Goal: Task Accomplishment & Management: Complete application form

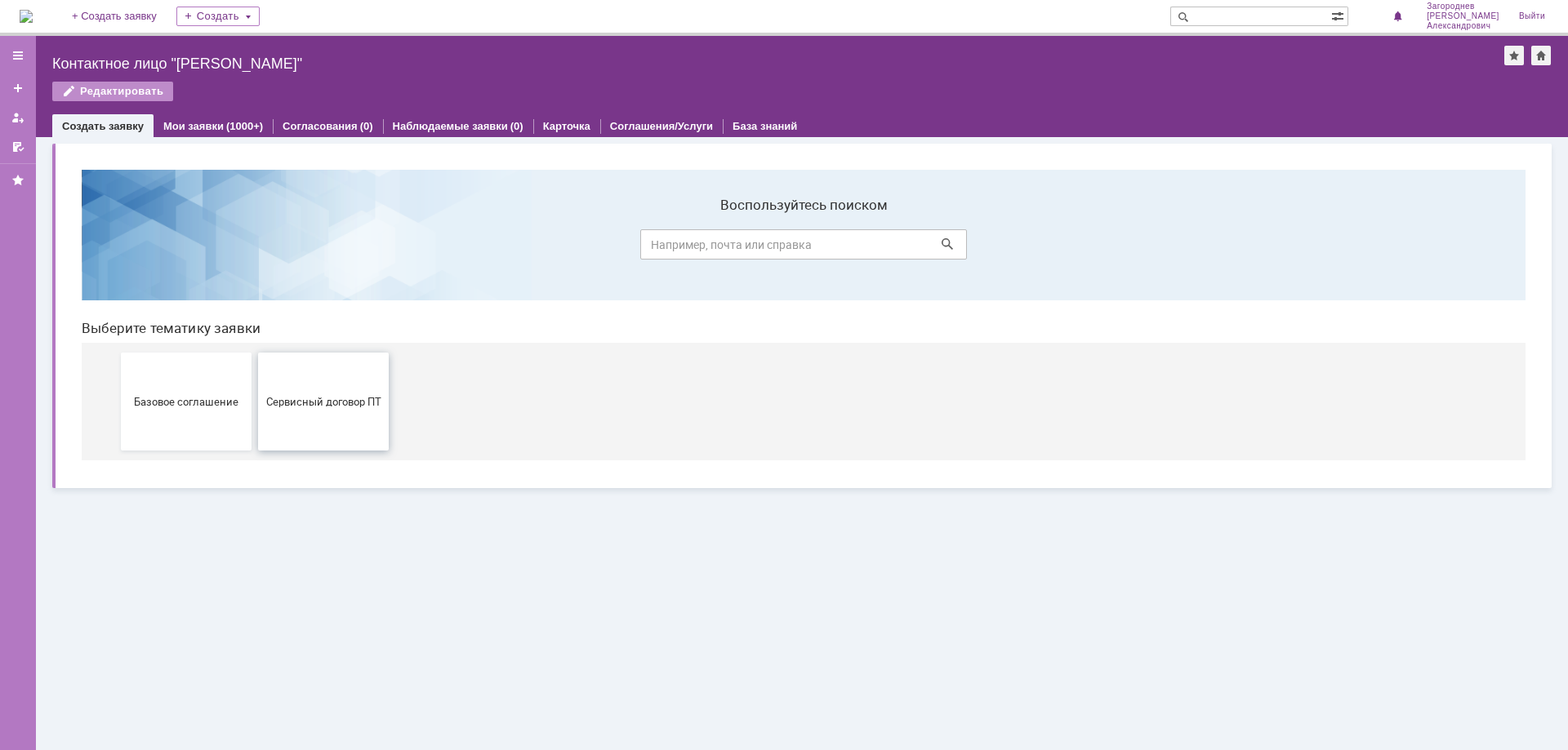
click at [287, 405] on span "Сервисный договор ПТ" at bounding box center [324, 401] width 121 height 12
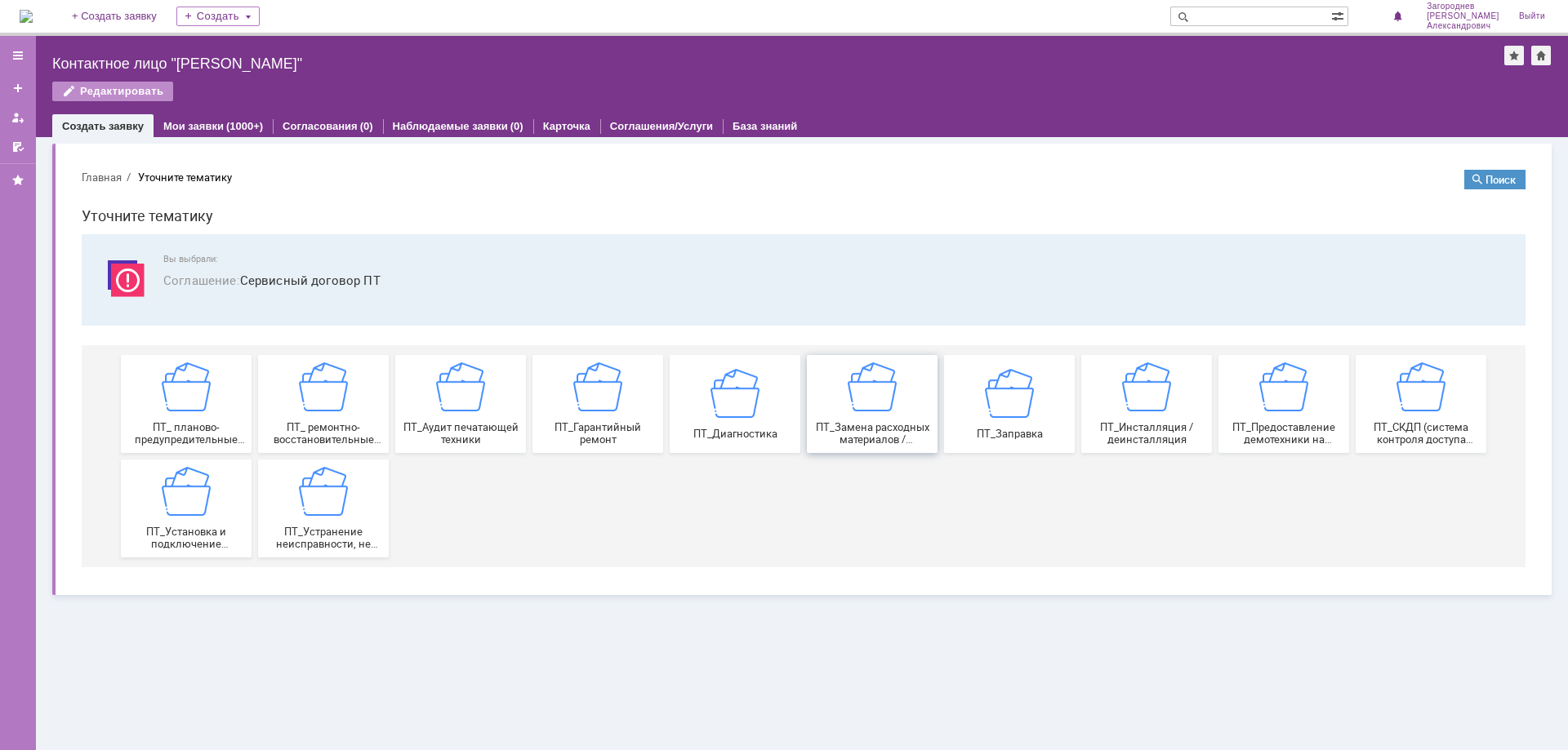
click at [884, 435] on span "ПТ_Замена расходных материалов / ресурсных деталей" at bounding box center [873, 434] width 121 height 24
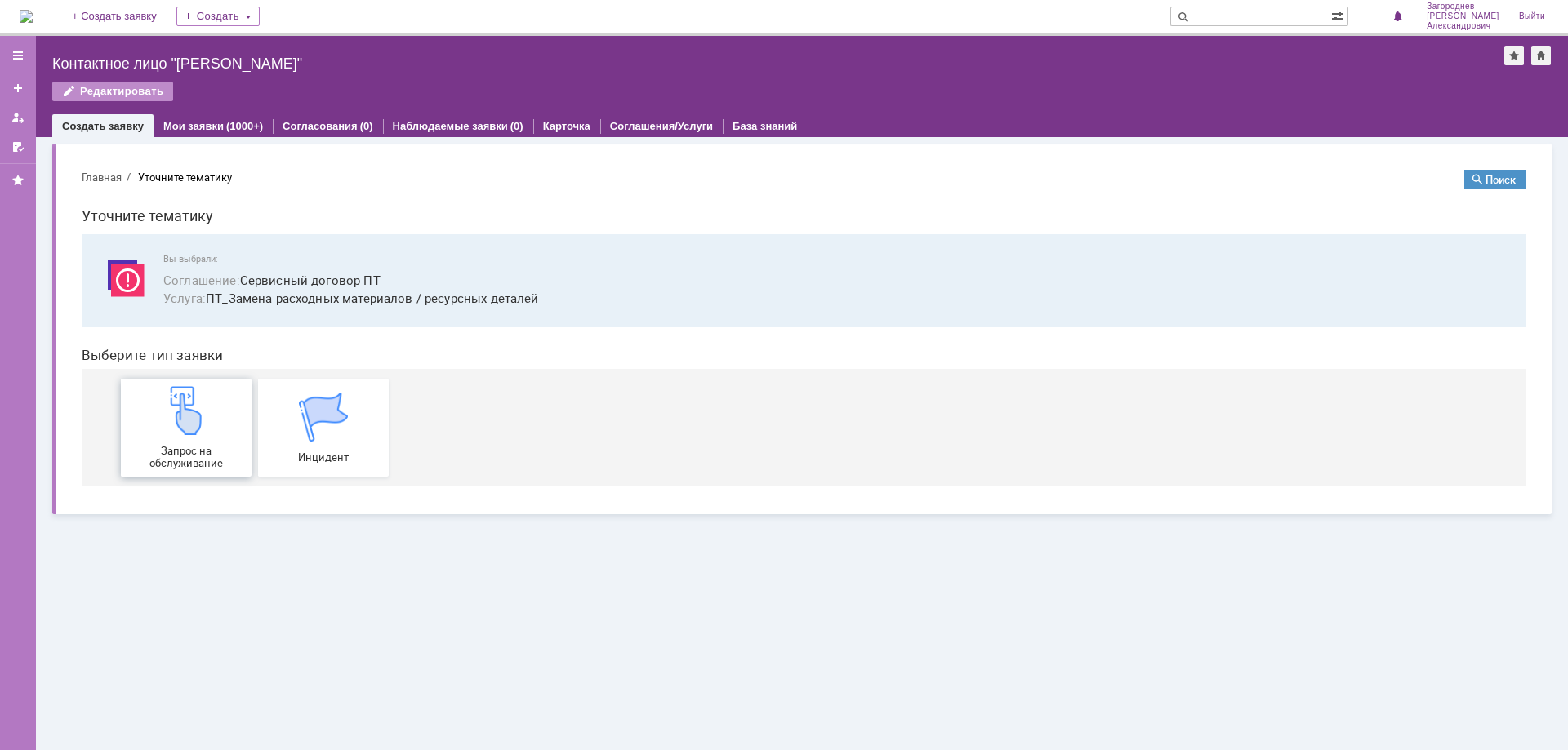
click at [212, 402] on div "Запрос на обслуживание" at bounding box center [187, 427] width 121 height 83
click at [200, 416] on img at bounding box center [186, 410] width 49 height 49
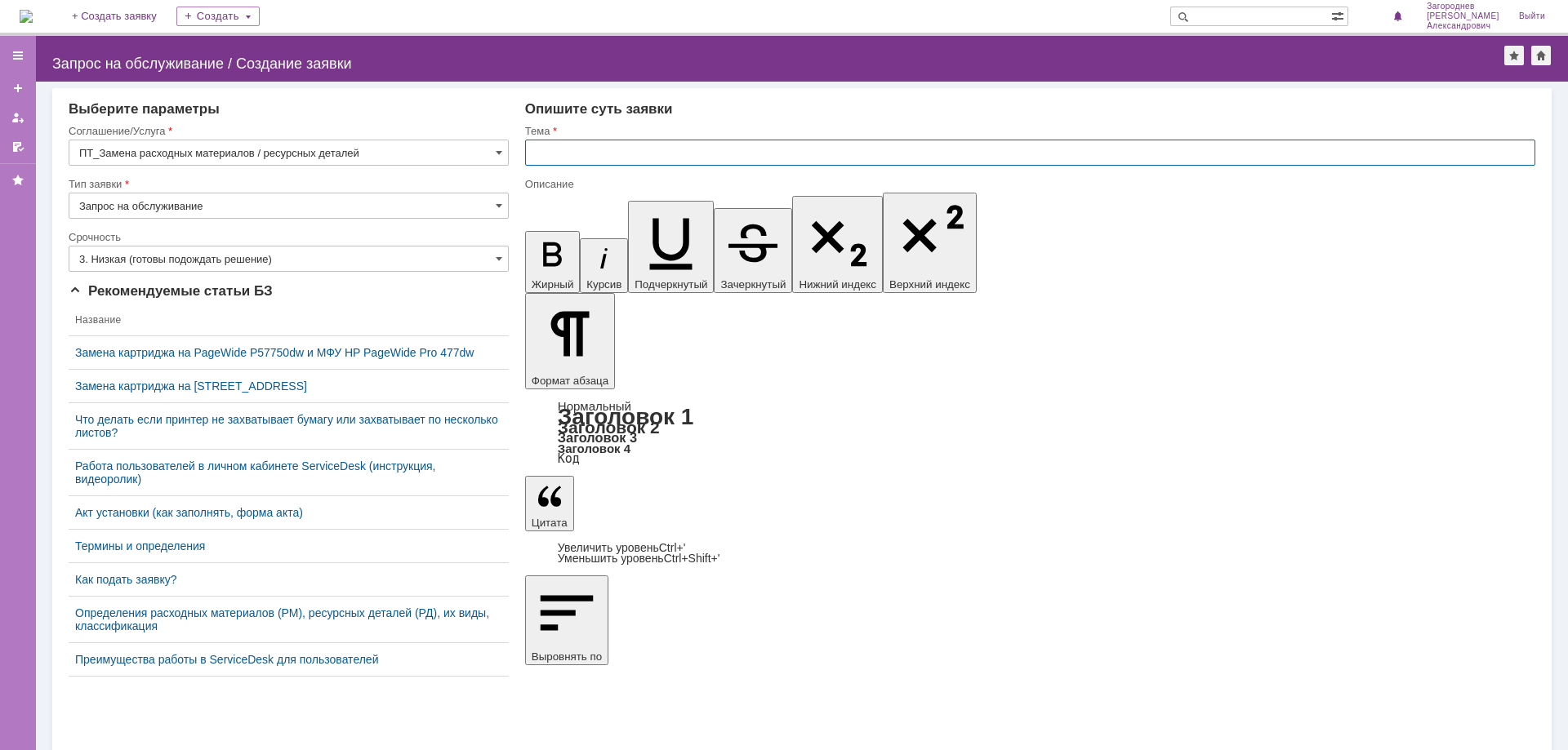
click at [599, 156] on input "text" at bounding box center [1030, 153] width 1010 height 26
type input "замена картриджа"
click at [574, 155] on input "text" at bounding box center [1030, 153] width 1010 height 26
type input "замена картриджа"
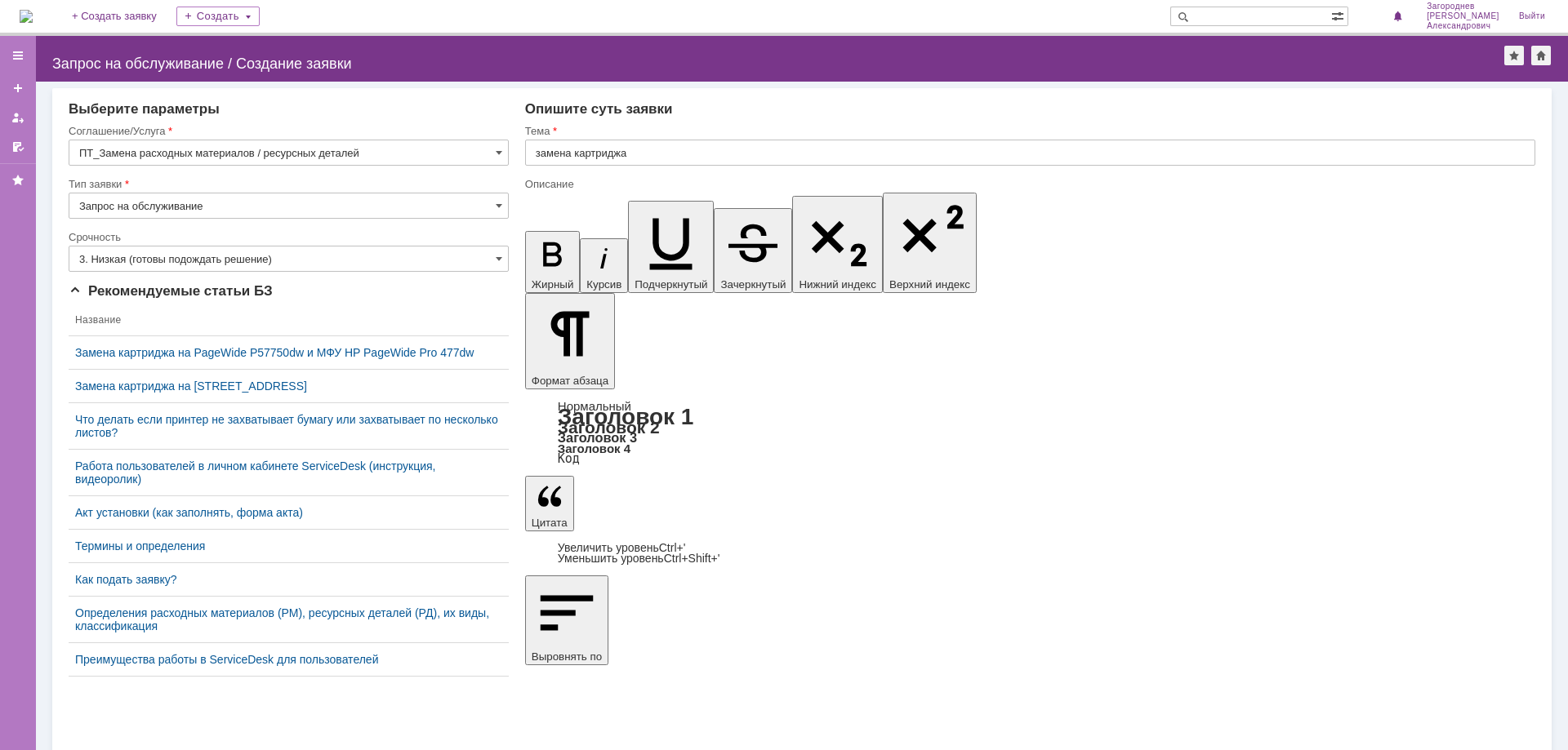
scroll to position [153, 7]
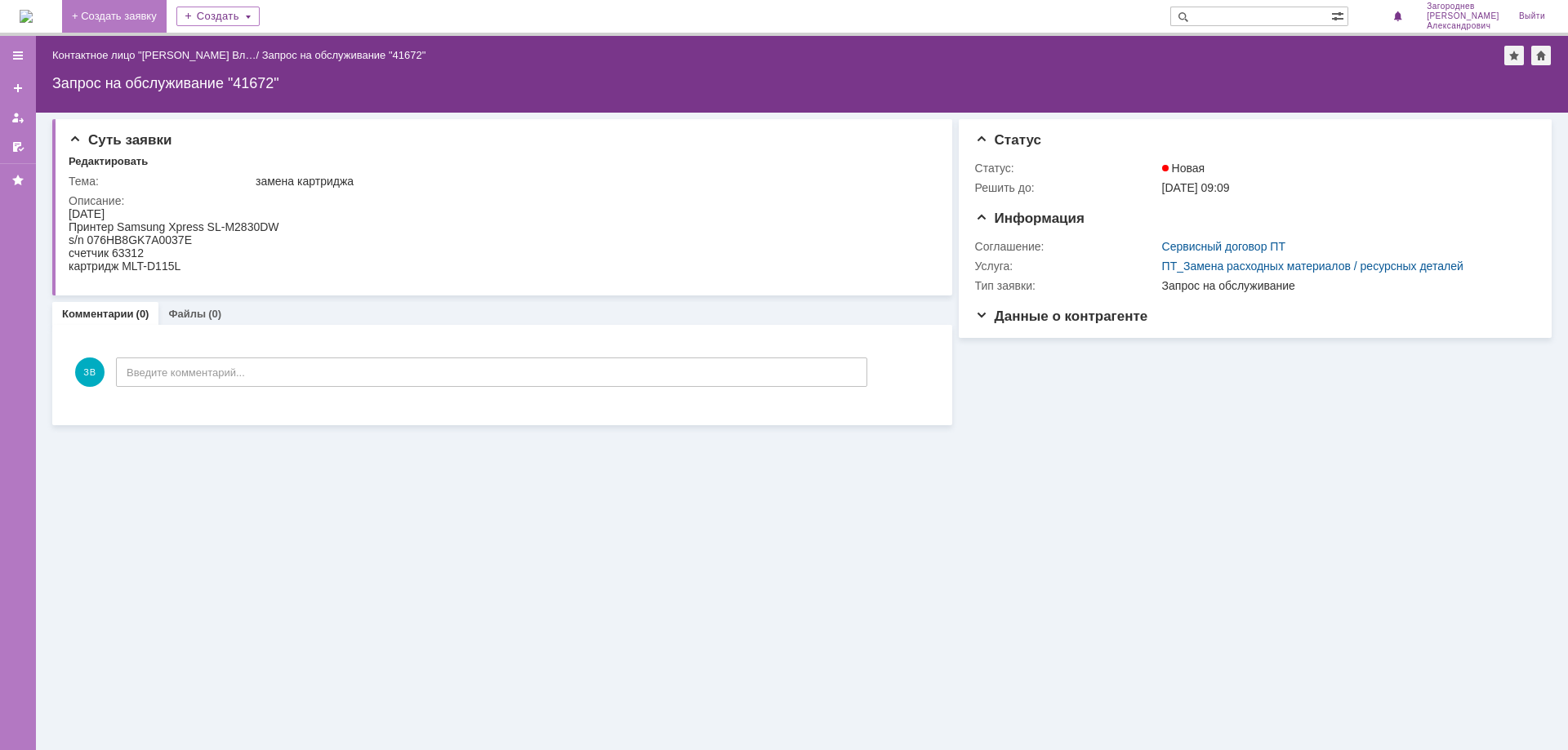
click at [167, 16] on link "+ Создать заявку" at bounding box center [115, 16] width 105 height 33
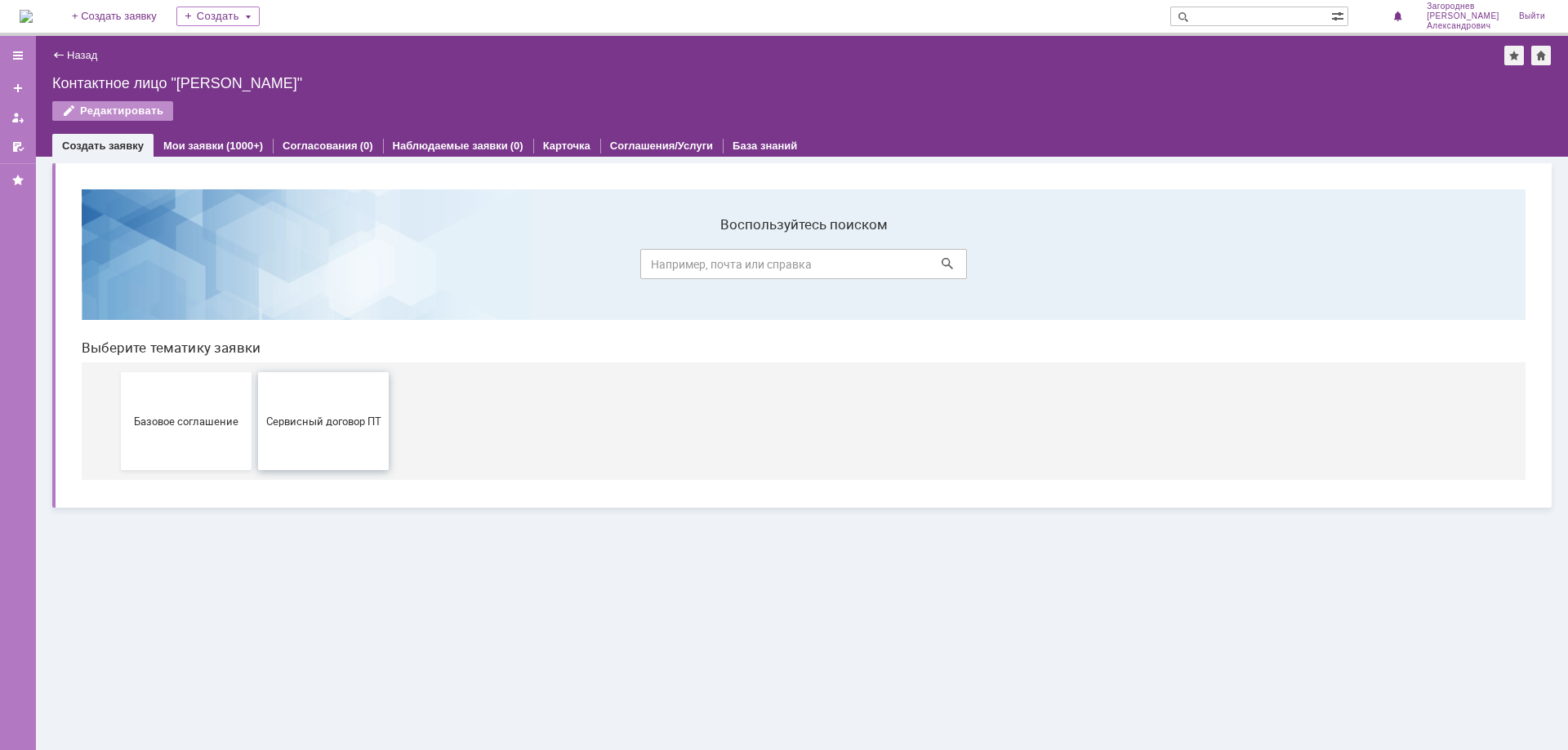
click at [302, 422] on span "Сервисный договор ПТ" at bounding box center [324, 421] width 121 height 12
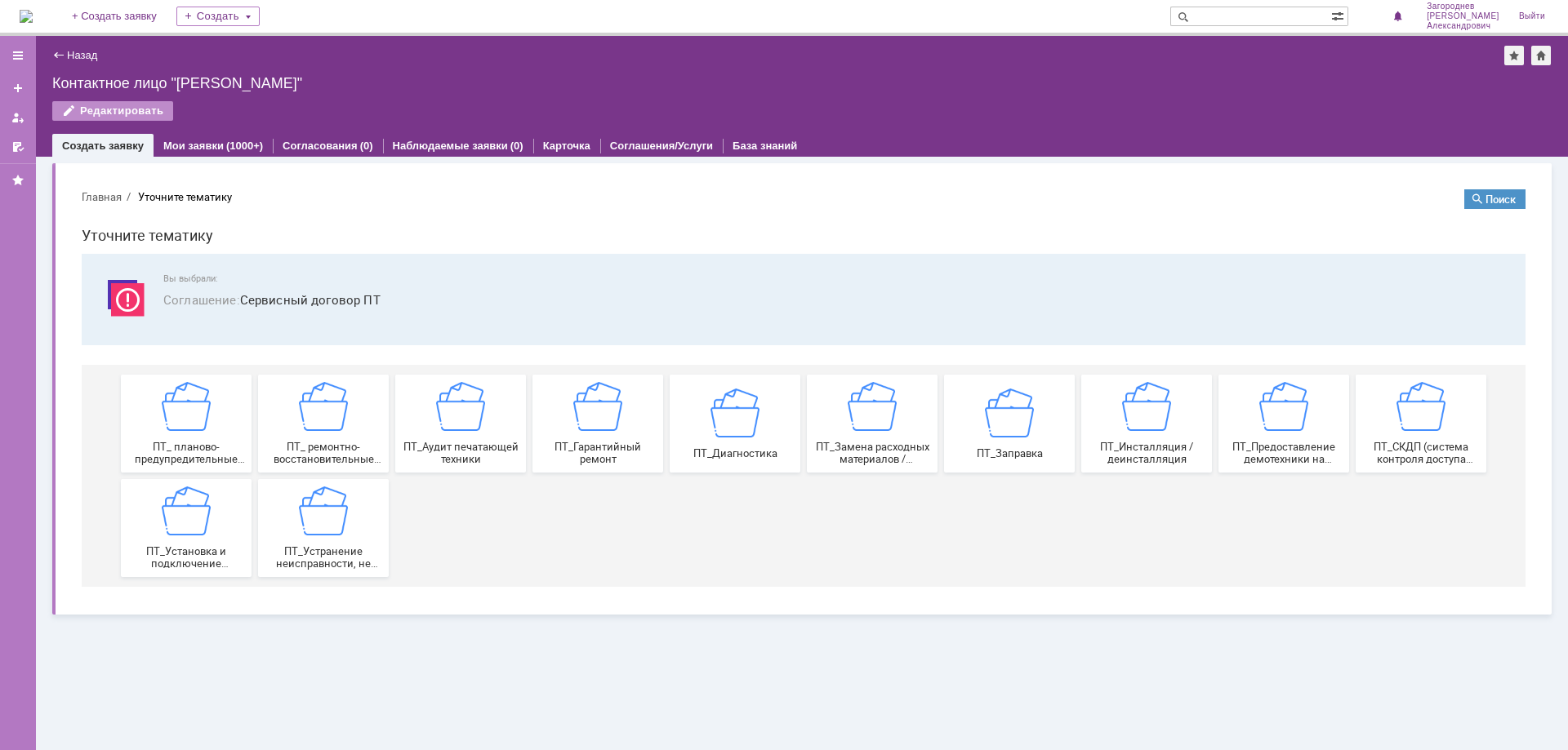
click at [893, 441] on span "ПТ_Замена расходных материалов / ресурсных деталей" at bounding box center [873, 453] width 121 height 24
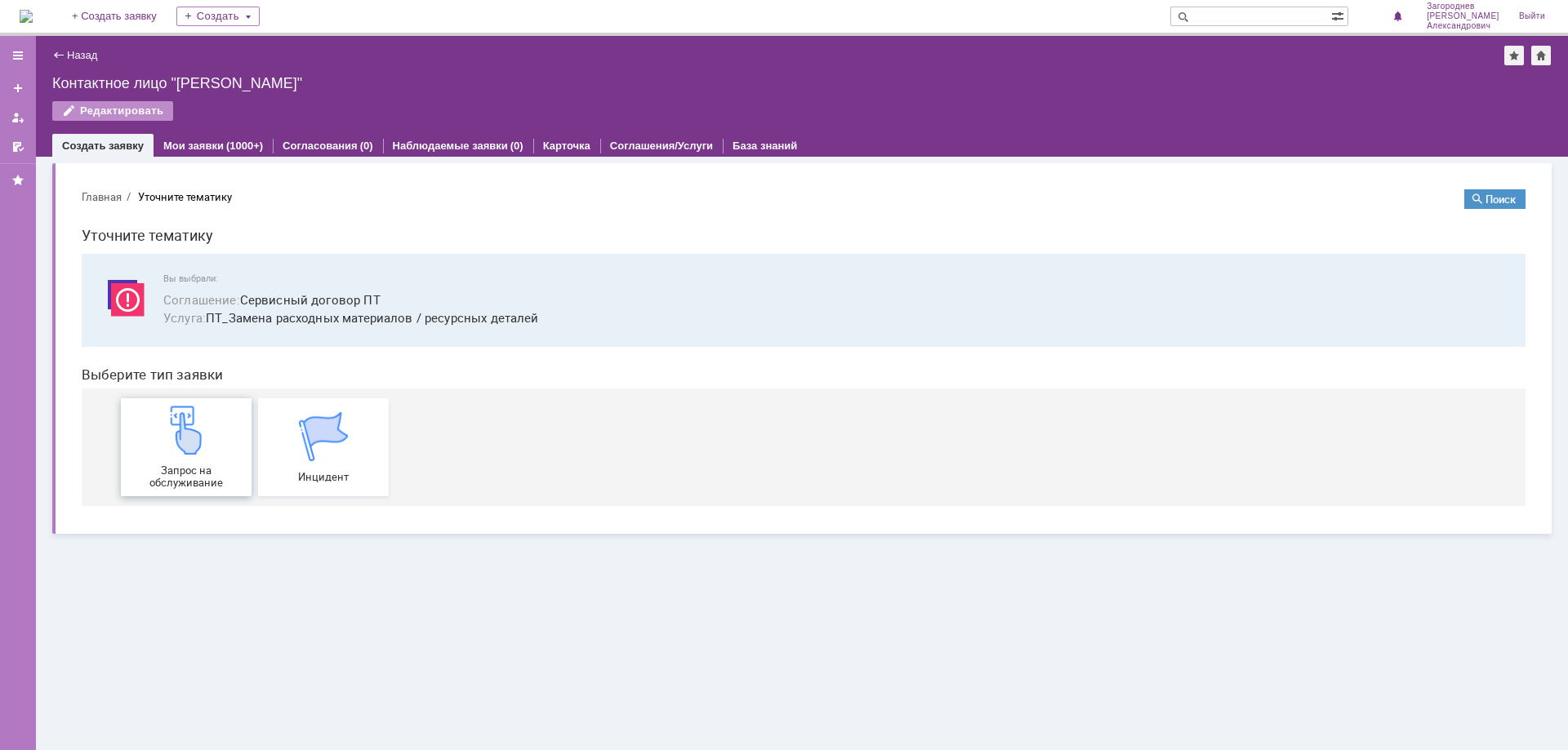
click at [204, 447] on img at bounding box center [186, 430] width 49 height 49
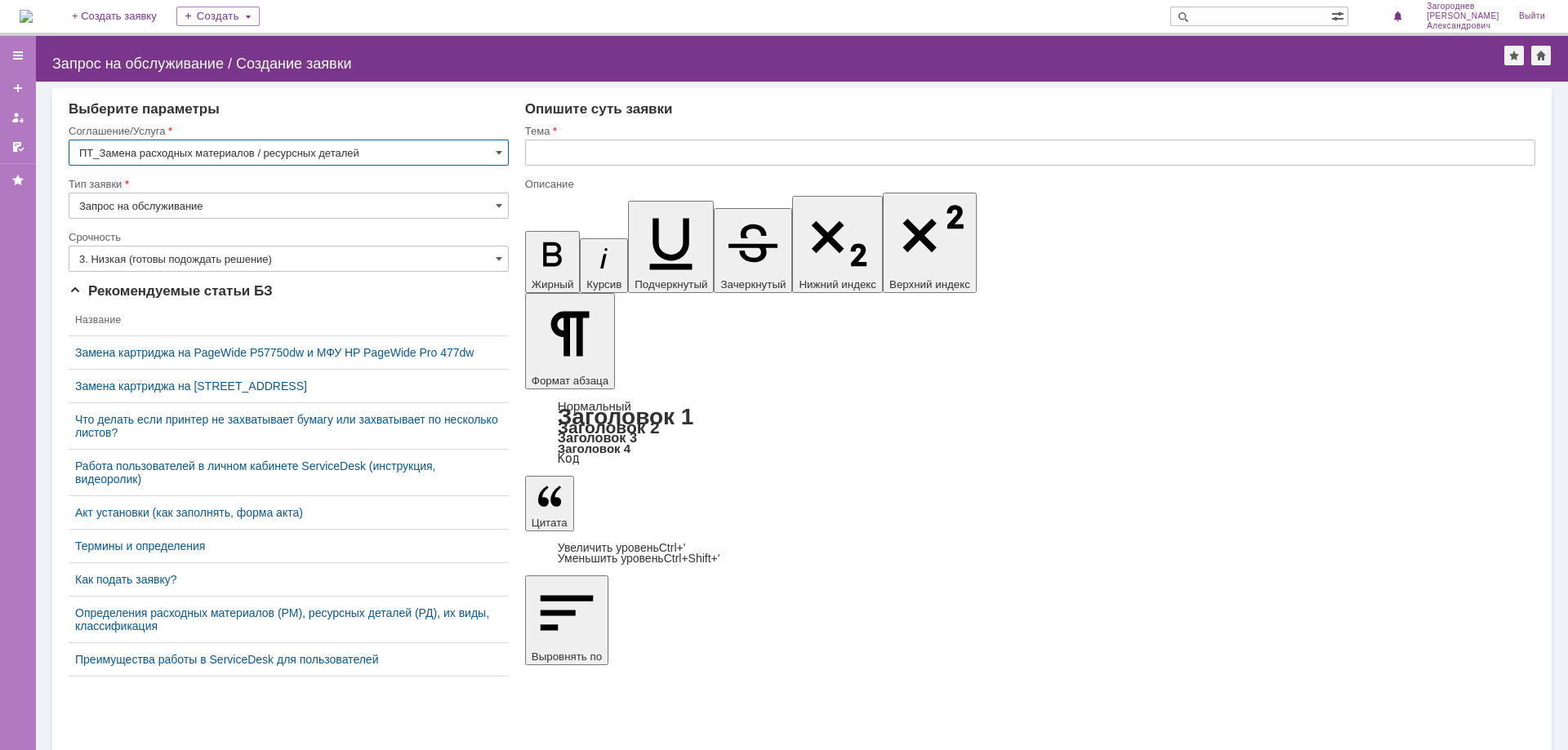
click at [556, 148] on input "text" at bounding box center [1030, 153] width 1010 height 26
type input "замена картриджа"
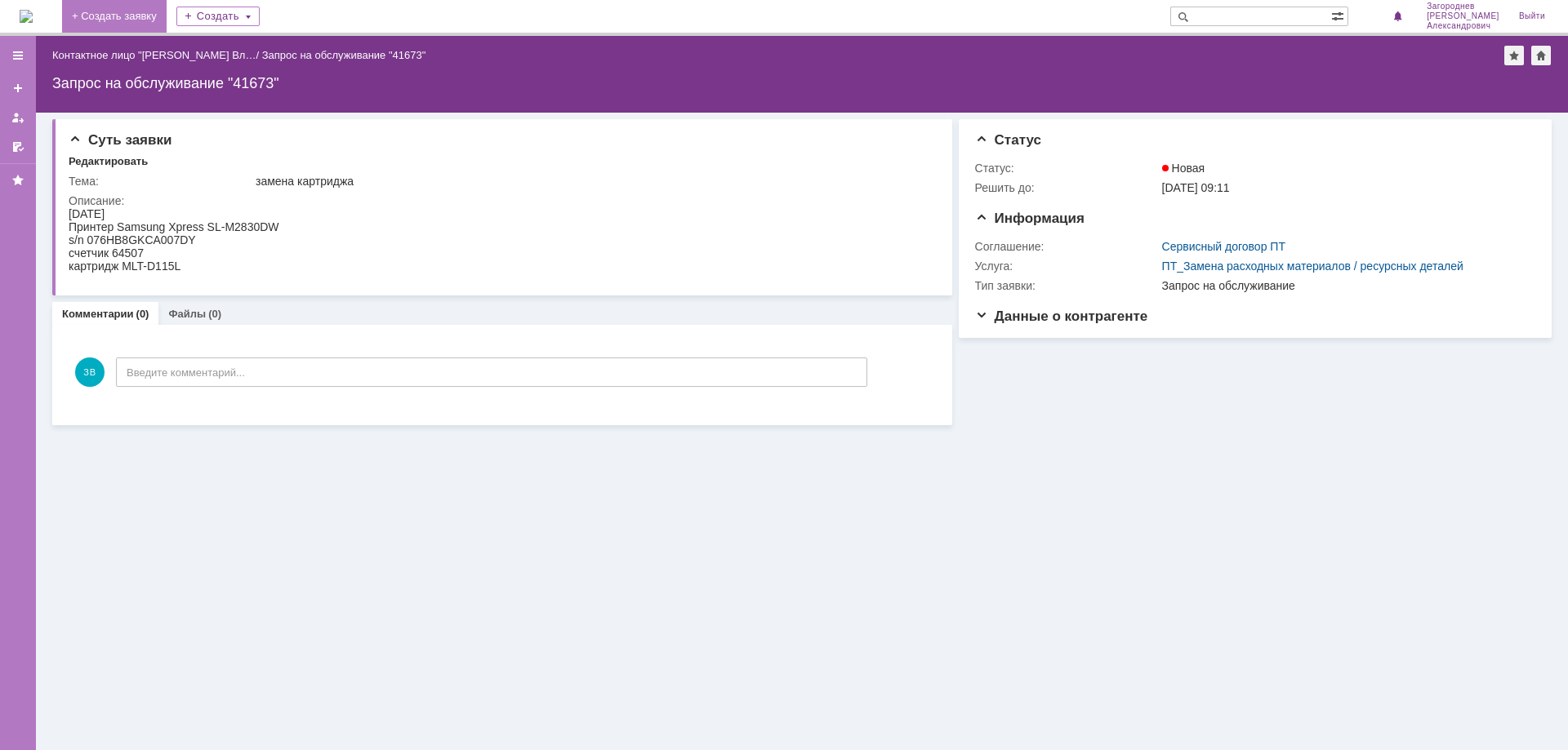
click at [161, 14] on link "+ Создать заявку" at bounding box center [115, 16] width 105 height 33
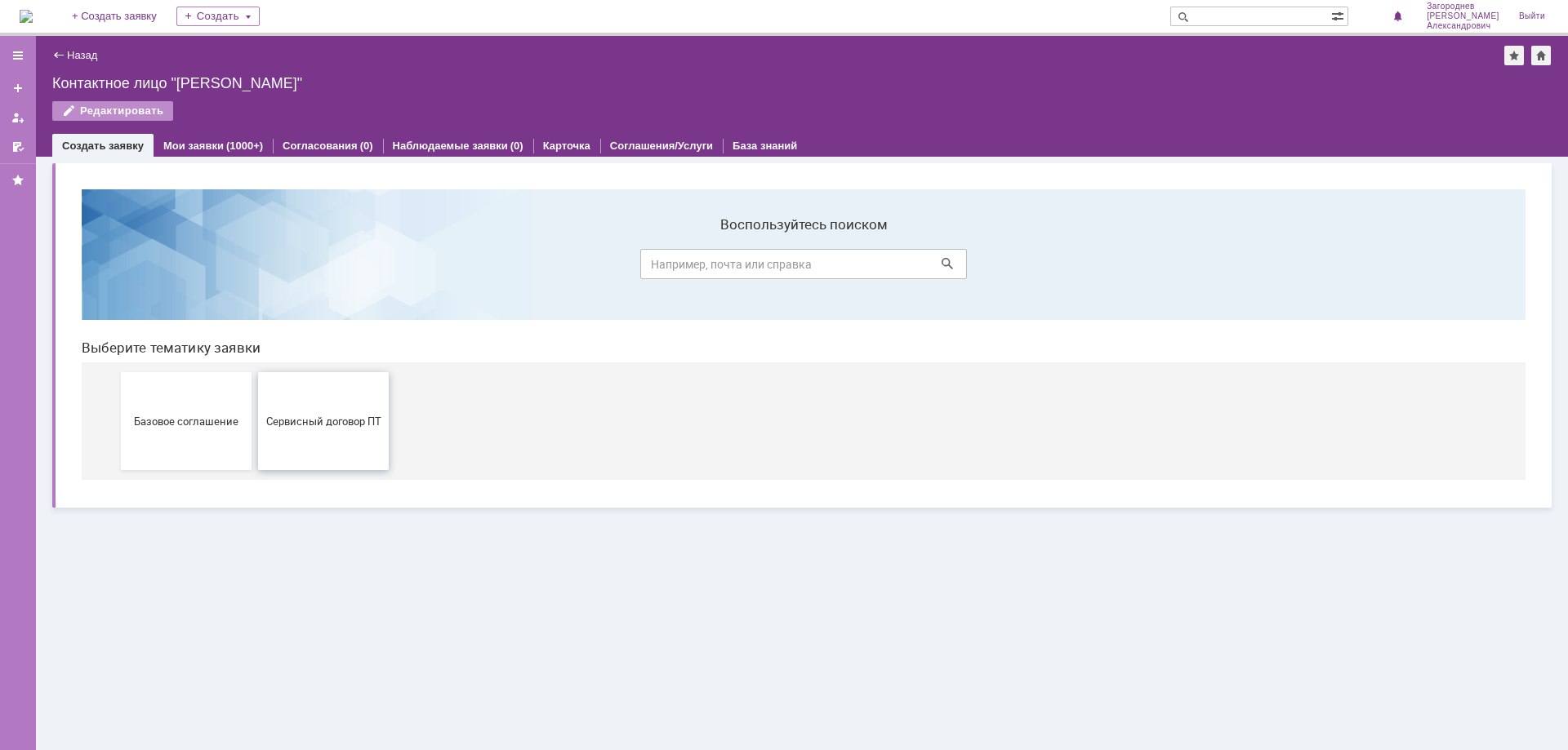
click at [315, 424] on span "Сервисный договор ПТ" at bounding box center [324, 421] width 121 height 12
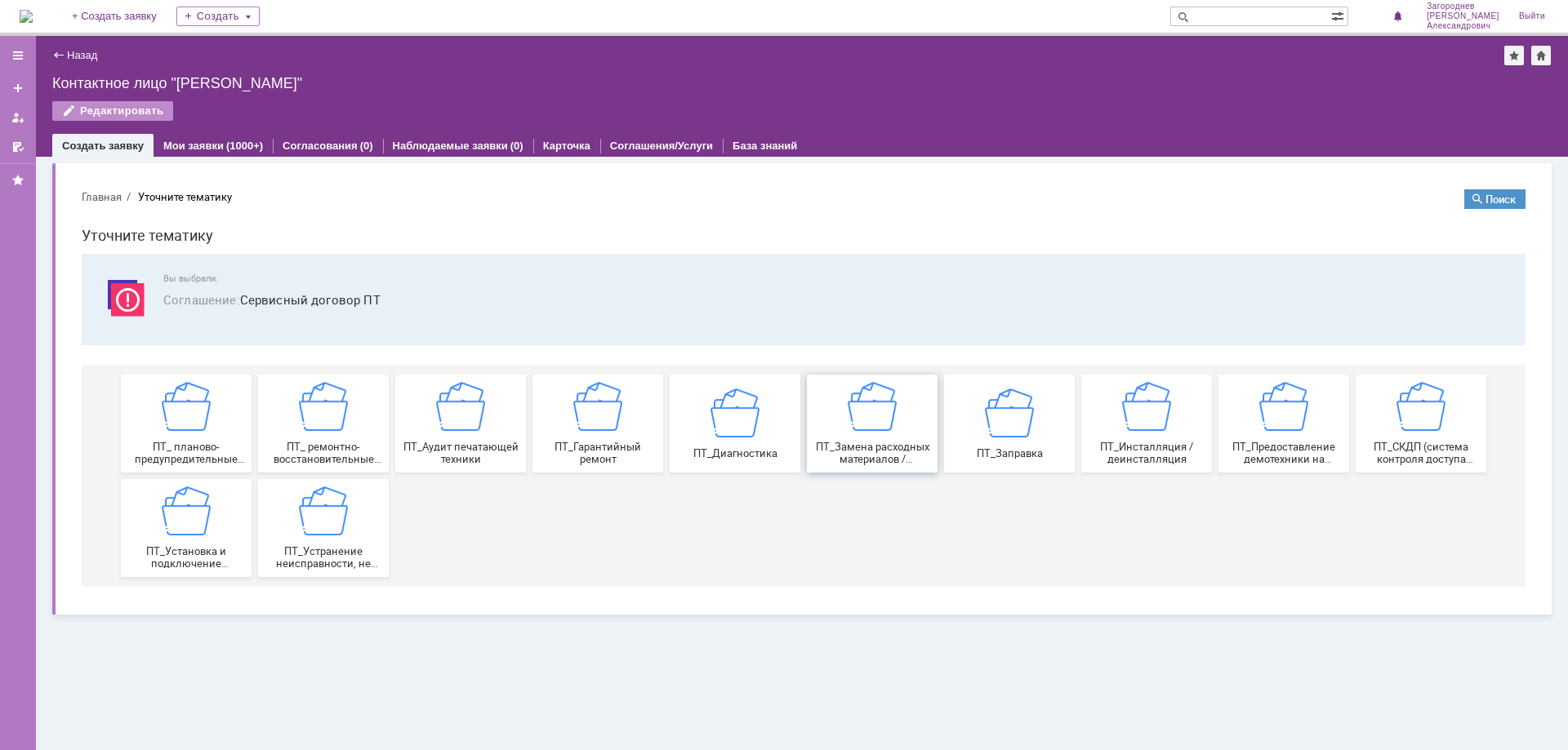
click at [866, 414] on img at bounding box center [872, 407] width 49 height 49
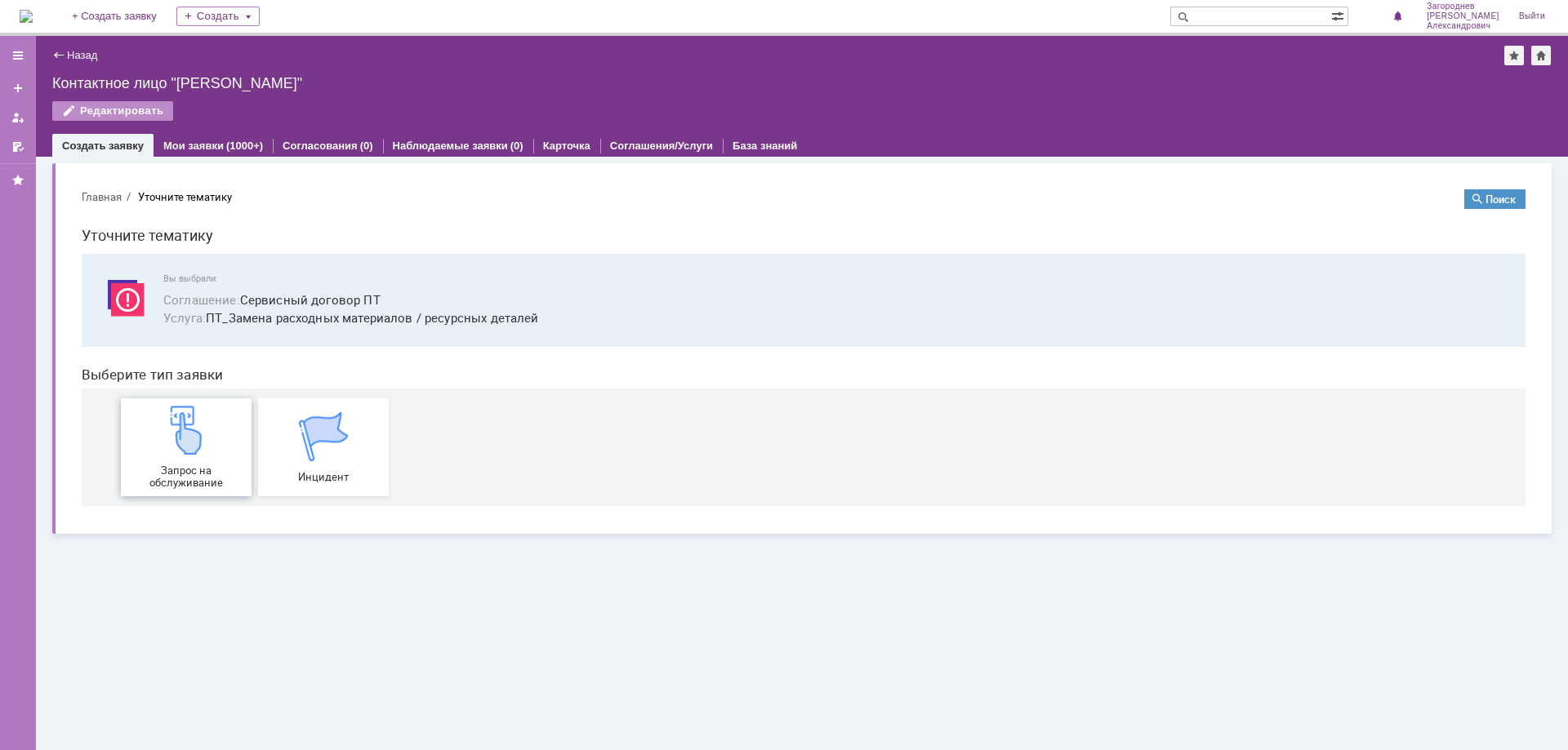
click at [209, 446] on img at bounding box center [186, 430] width 49 height 49
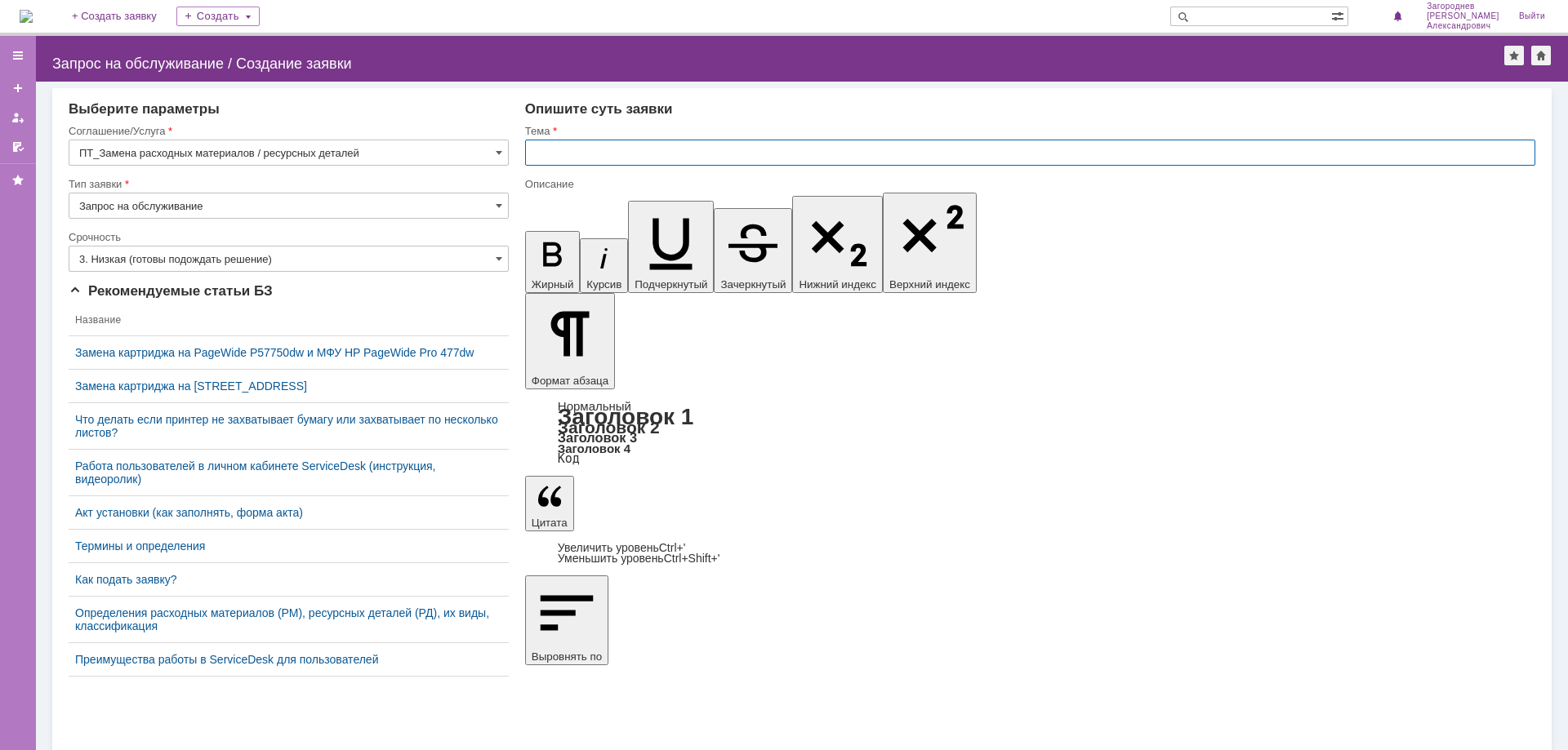
click at [566, 154] on input "text" at bounding box center [1030, 153] width 1010 height 26
type input "замена картриджа"
